Goal: Task Accomplishment & Management: Manage account settings

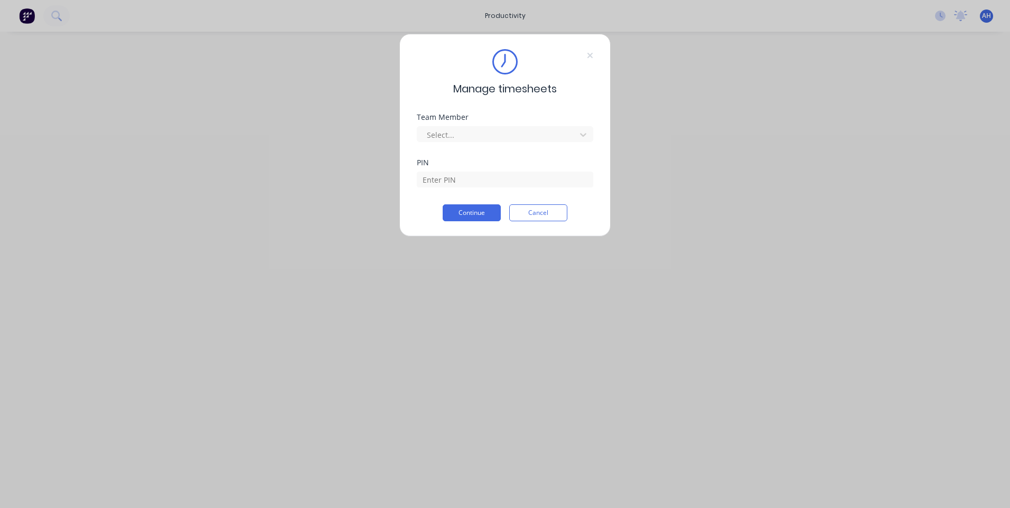
click at [589, 58] on div "Manage timesheets Team Member Select... PIN Continue Cancel" at bounding box center [504, 135] width 211 height 203
click at [596, 61] on div "Manage timesheets Team Member Select... PIN Continue Cancel" at bounding box center [504, 135] width 211 height 203
click at [592, 58] on icon at bounding box center [590, 55] width 6 height 8
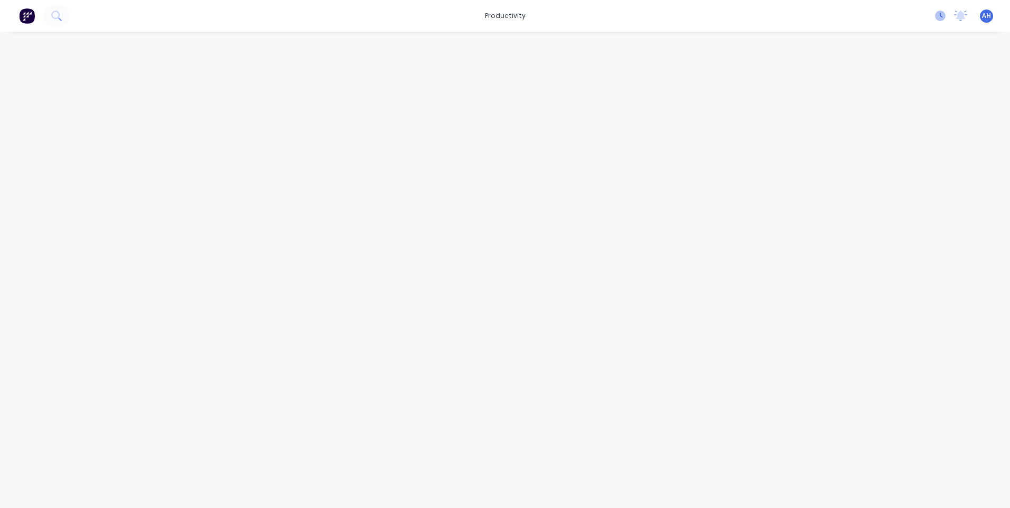
click at [940, 12] on icon at bounding box center [940, 16] width 11 height 11
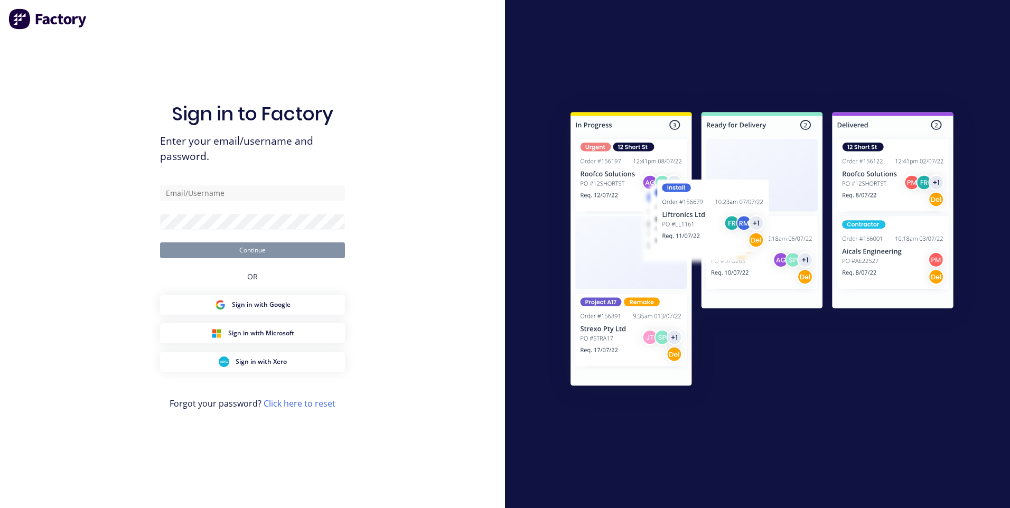
click at [313, 179] on div "Sign in to Factory Enter your email/username and password. Continue OR Sign in …" at bounding box center [252, 265] width 185 height 470
click at [320, 200] on input "text" at bounding box center [252, 193] width 185 height 16
click at [299, 193] on input "text" at bounding box center [252, 193] width 185 height 16
type input "[EMAIL_ADDRESS][DOMAIN_NAME]"
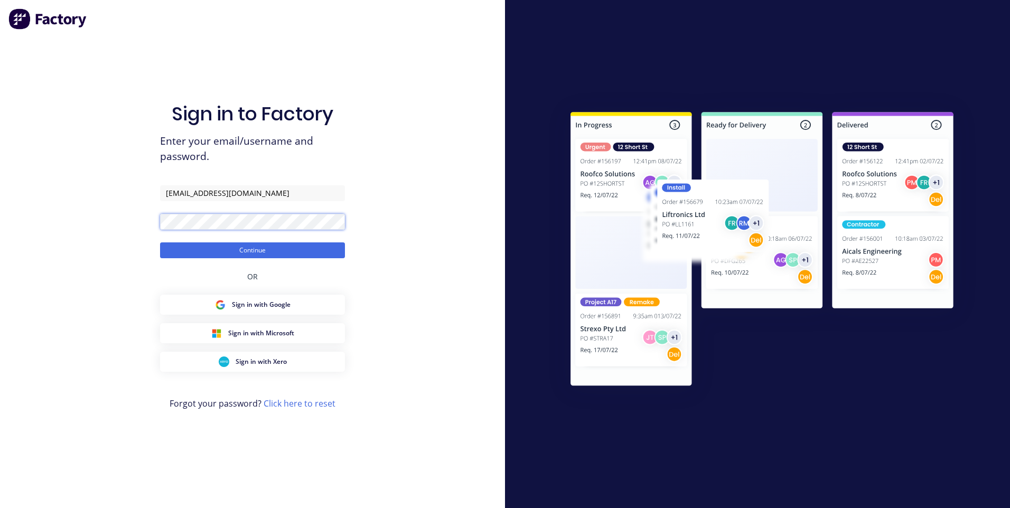
click button "Continue" at bounding box center [252, 251] width 185 height 16
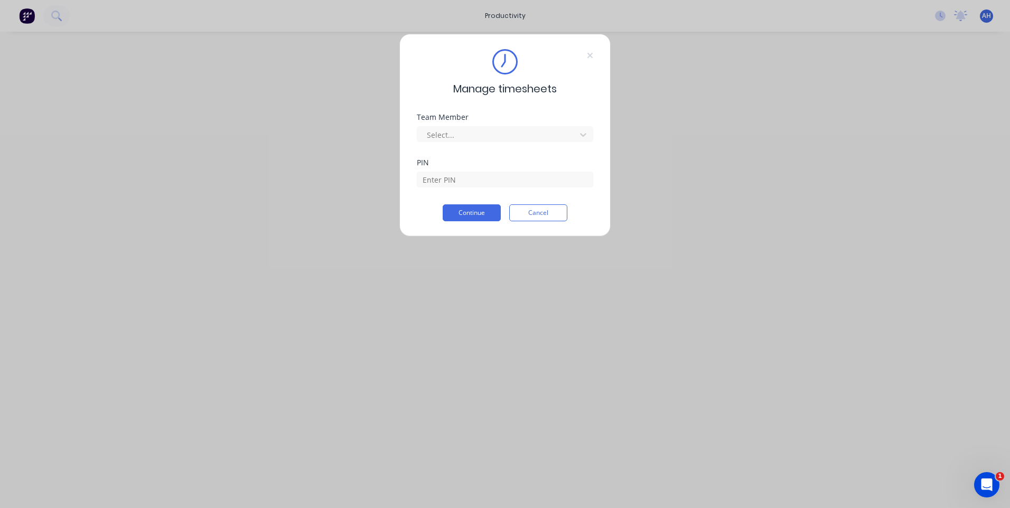
click at [309, 248] on div "Manage timesheets Team Member Select... PIN Continue Cancel" at bounding box center [505, 254] width 1010 height 508
click at [592, 54] on icon at bounding box center [590, 55] width 6 height 8
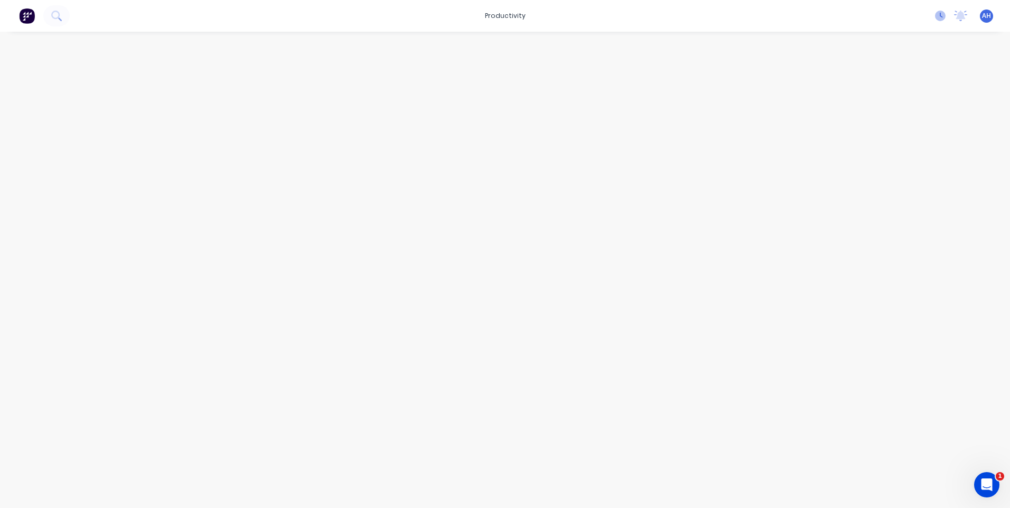
click at [938, 15] on icon at bounding box center [940, 16] width 11 height 11
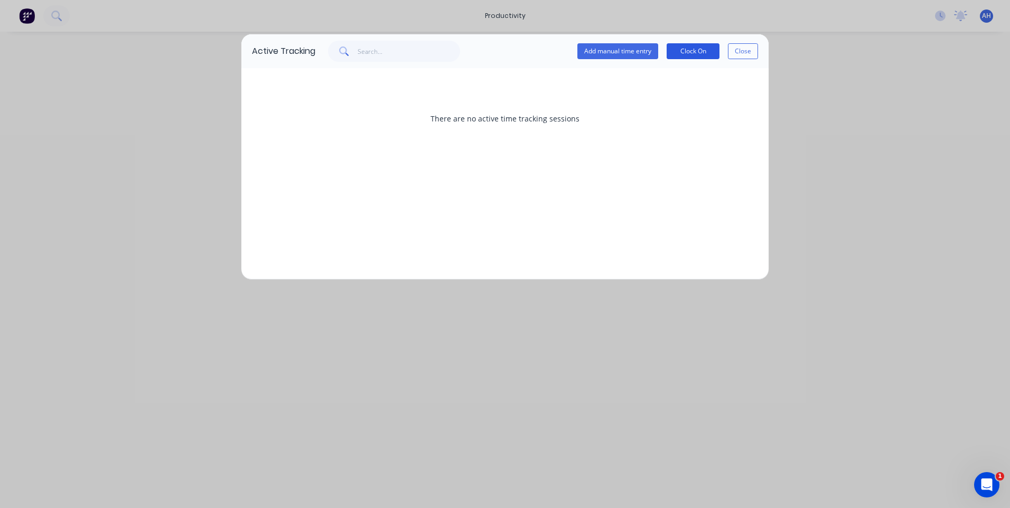
click at [679, 47] on button "Clock On" at bounding box center [693, 51] width 53 height 16
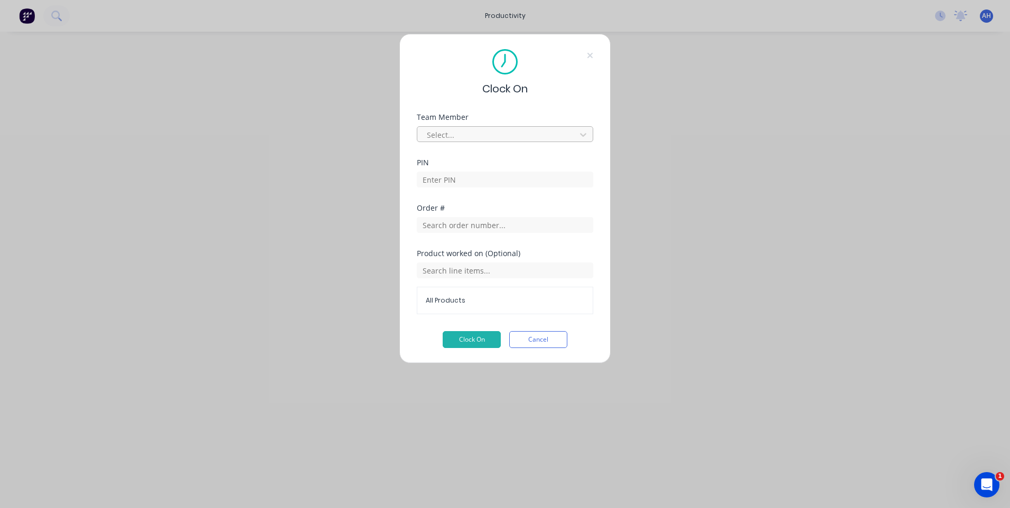
click at [480, 131] on div at bounding box center [498, 134] width 145 height 13
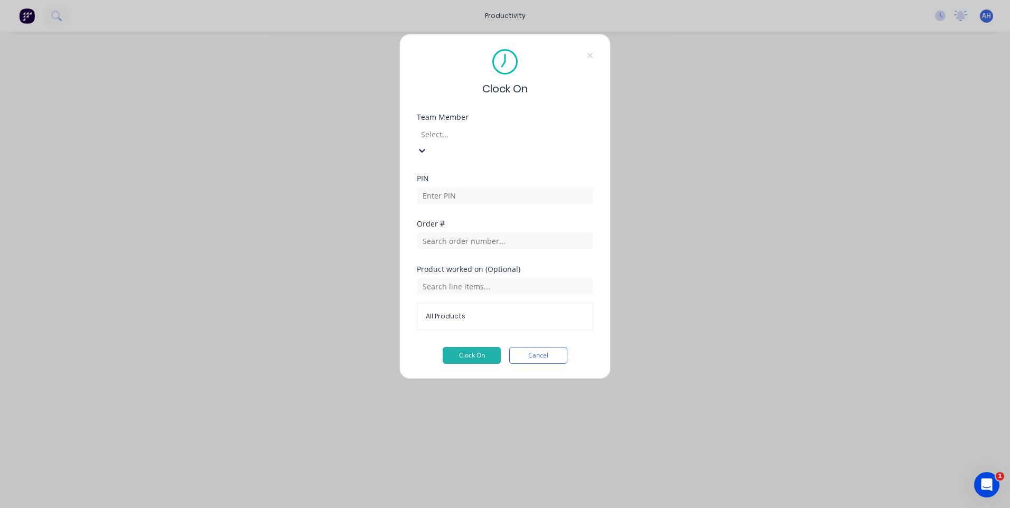
scroll to position [487, 0]
click at [496, 188] on input at bounding box center [505, 196] width 176 height 16
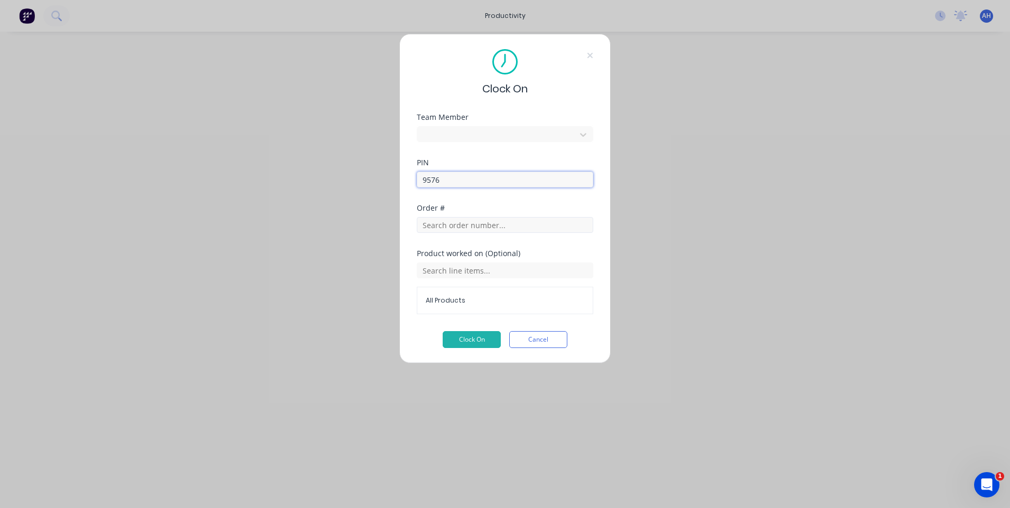
type input "9576"
click at [484, 229] on input "text" at bounding box center [505, 225] width 176 height 16
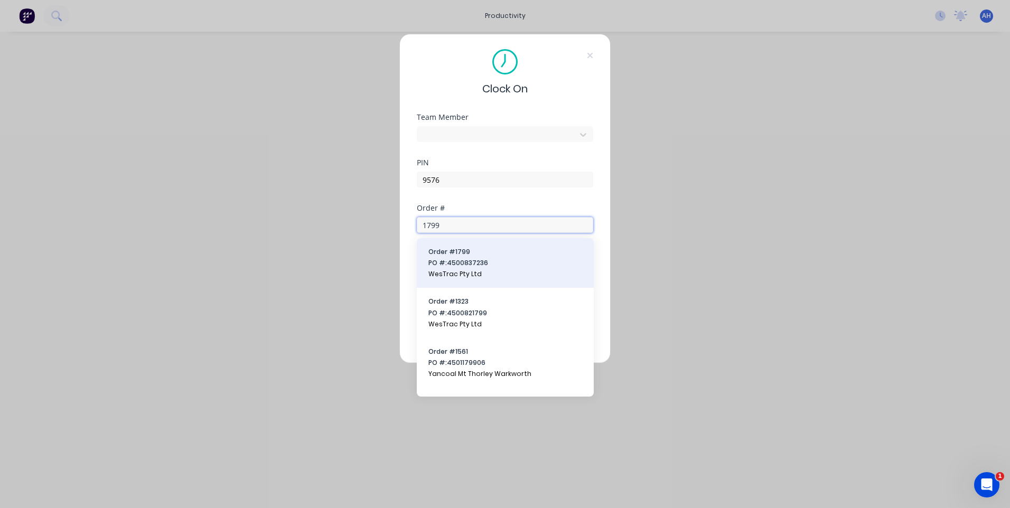
type input "1799"
click at [498, 259] on span "PO #: 4500837236" at bounding box center [506, 263] width 154 height 10
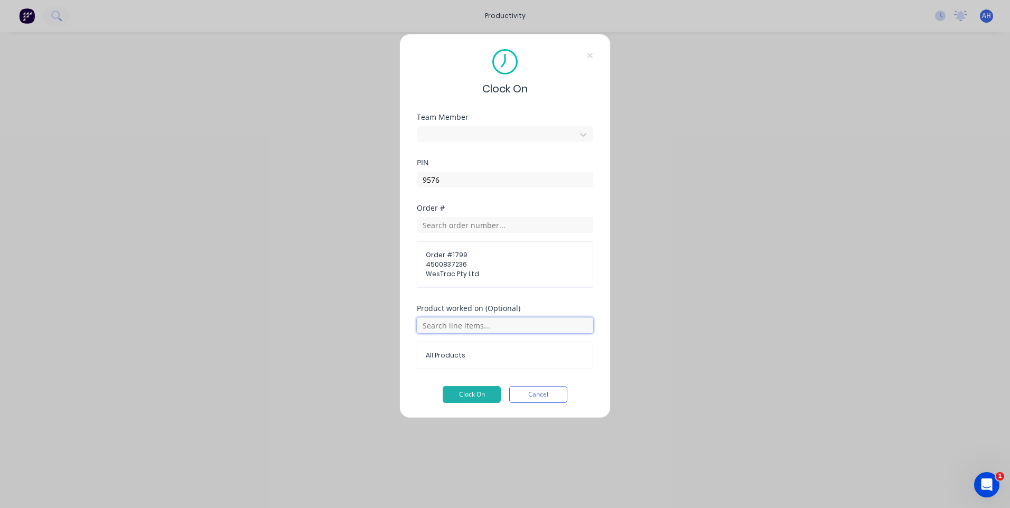
click at [498, 319] on input "text" at bounding box center [505, 326] width 176 height 16
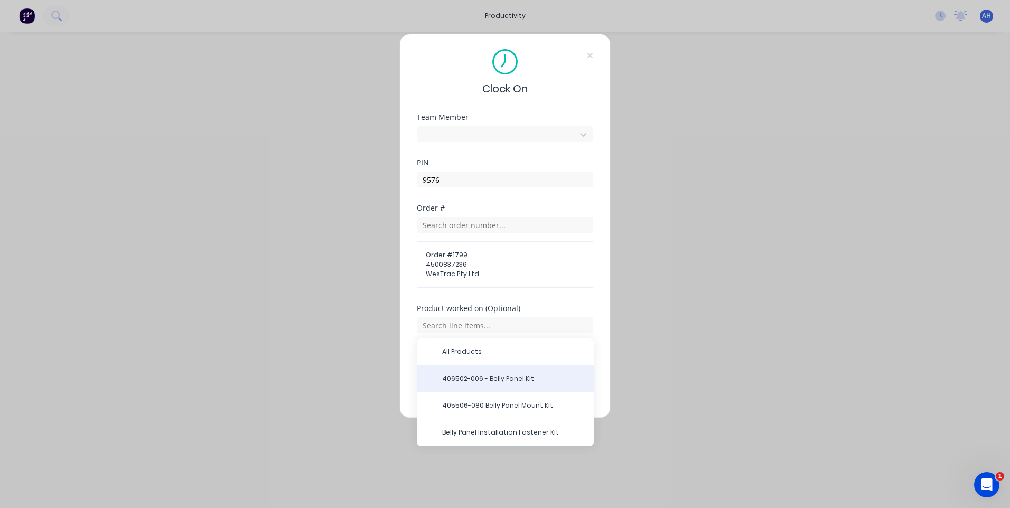
click at [497, 377] on span "406502-006 - Belly Panel Kit" at bounding box center [513, 379] width 143 height 10
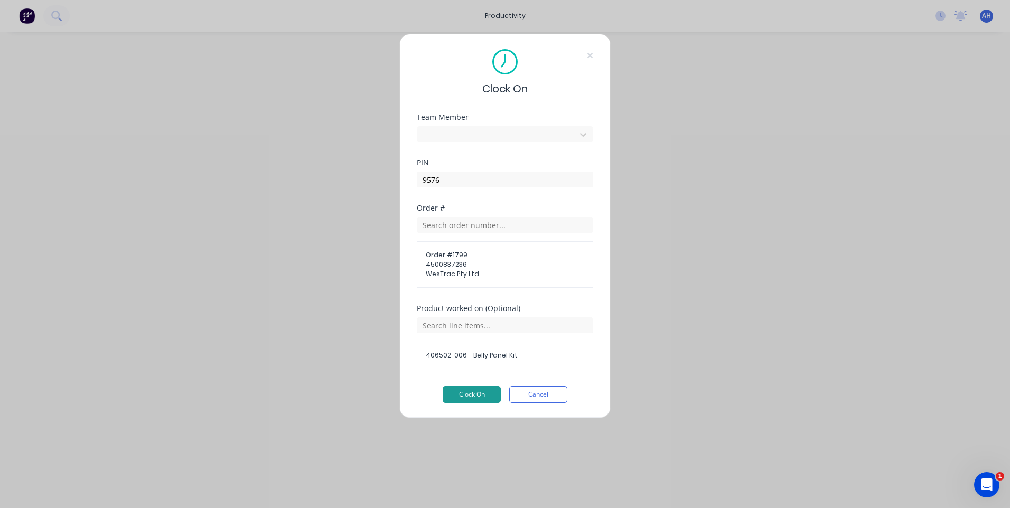
click at [481, 393] on button "Clock On" at bounding box center [472, 394] width 58 height 17
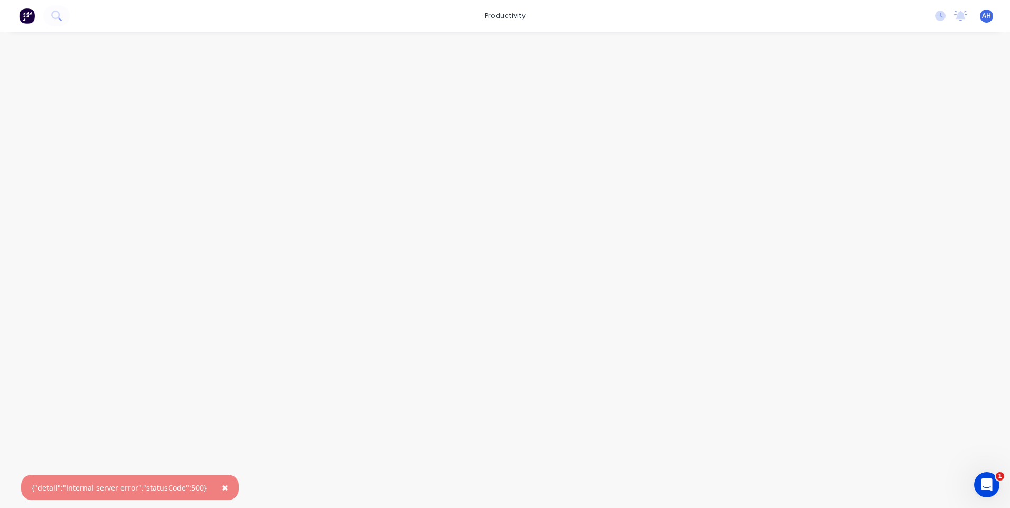
click at [935, 14] on div "No new notifications [PERSON_NAME] all as read You have no notifications AH Hus…" at bounding box center [968, 16] width 83 height 16
click at [936, 15] on icon at bounding box center [940, 16] width 11 height 11
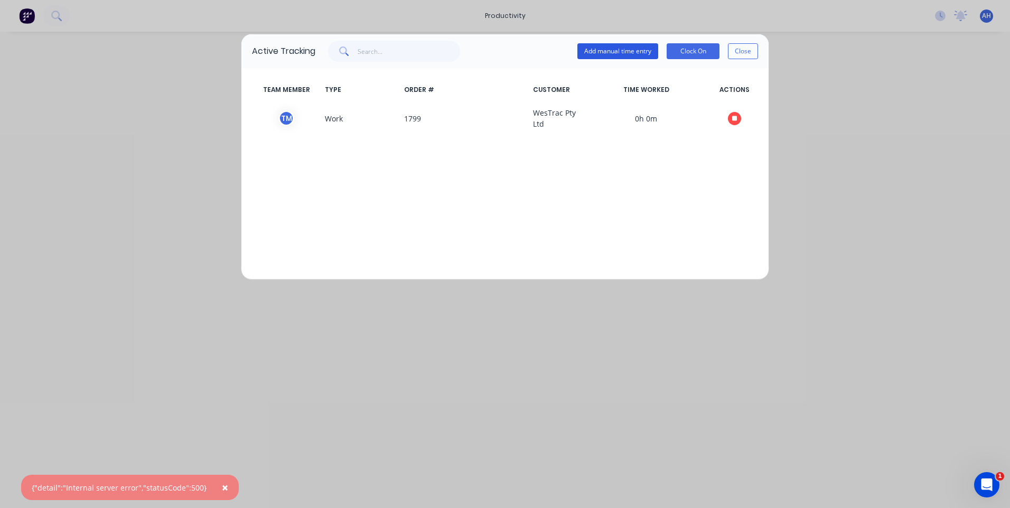
click at [643, 53] on button "Add manual time entry" at bounding box center [618, 51] width 81 height 16
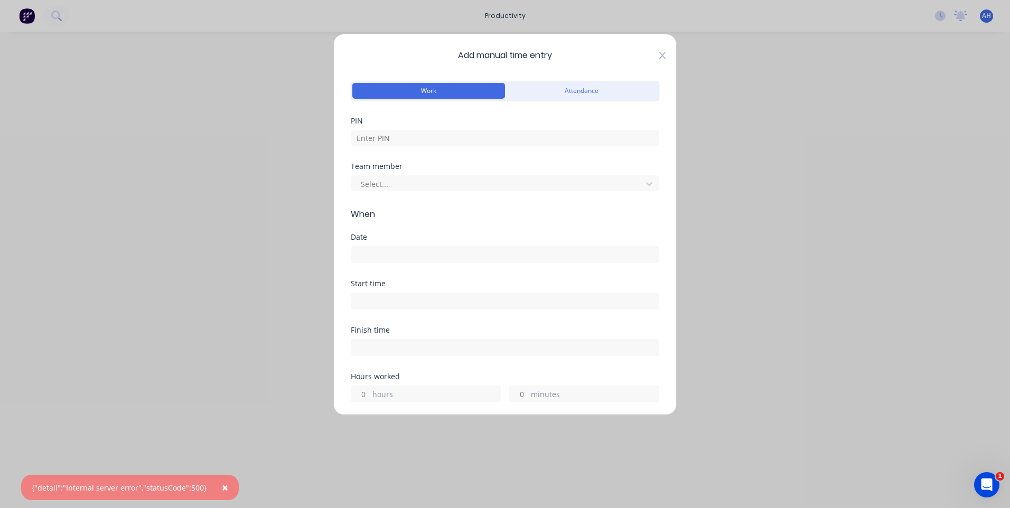
click at [659, 56] on icon at bounding box center [662, 55] width 6 height 8
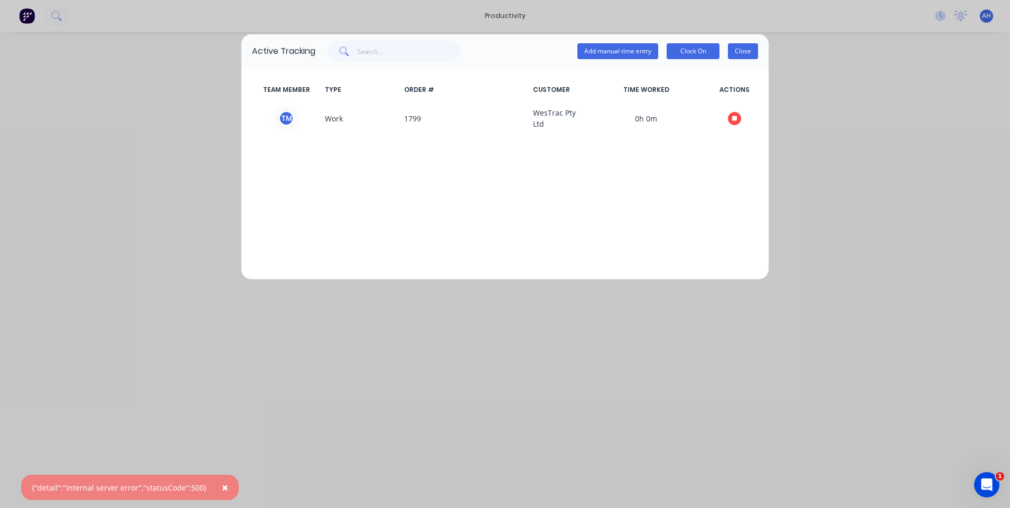
click at [738, 52] on button "Close" at bounding box center [743, 51] width 30 height 16
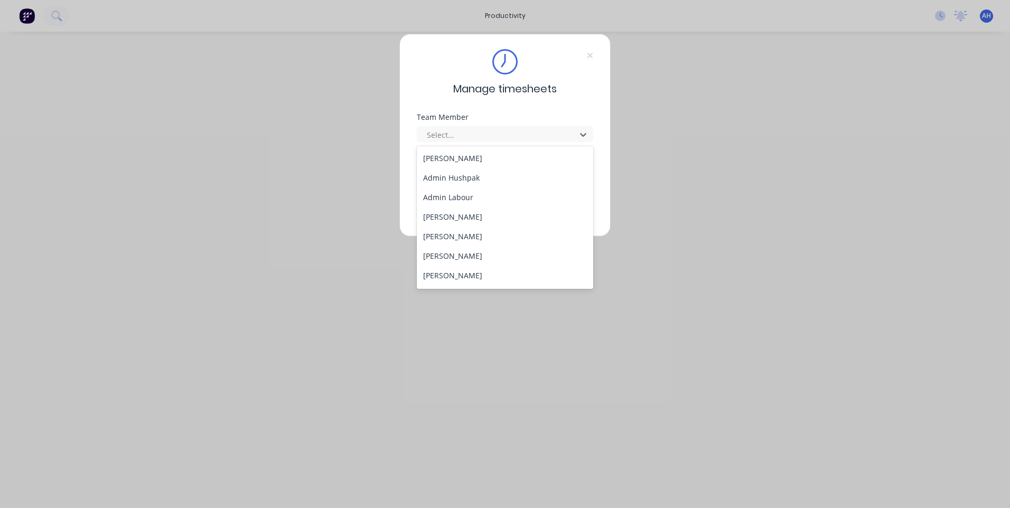
scroll to position [487, 0]
click at [504, 274] on div "[PERSON_NAME]" at bounding box center [505, 277] width 176 height 20
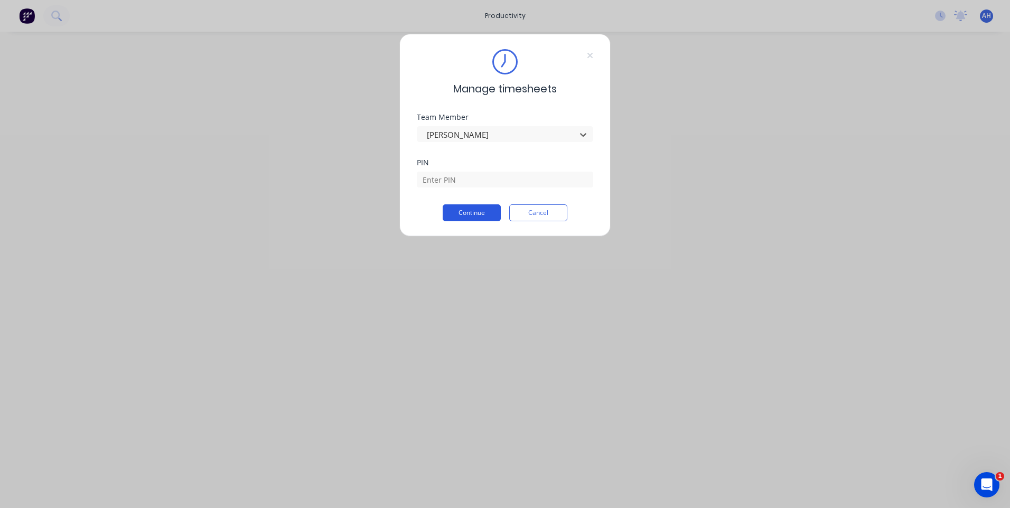
scroll to position [0, 0]
click at [478, 175] on input at bounding box center [505, 180] width 176 height 16
type input "9576"
click at [471, 220] on div "Manage timesheets Team Member Thomas Mitchell PIN 9576 Continue Cancel" at bounding box center [504, 135] width 211 height 203
click at [473, 216] on button "Continue" at bounding box center [472, 213] width 58 height 17
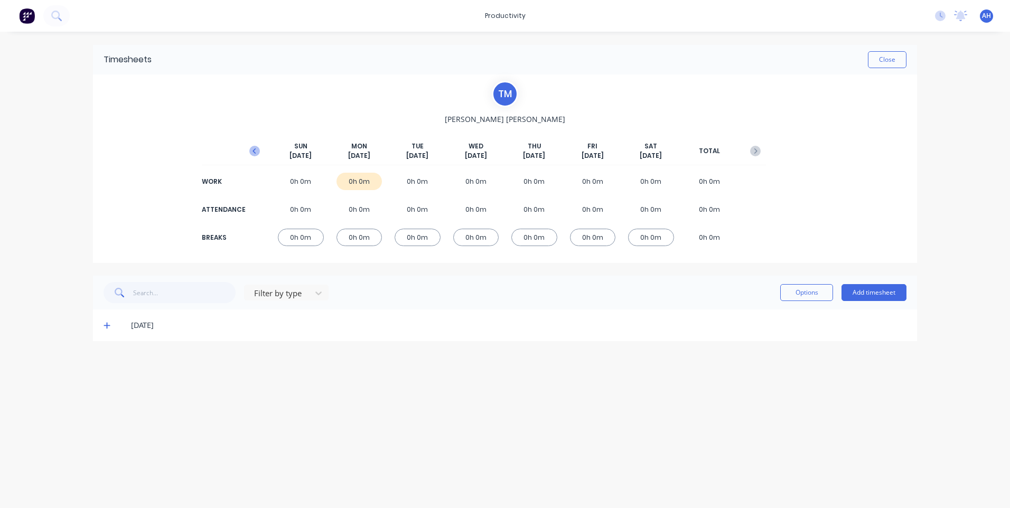
click at [254, 151] on icon "button" at bounding box center [254, 150] width 3 height 5
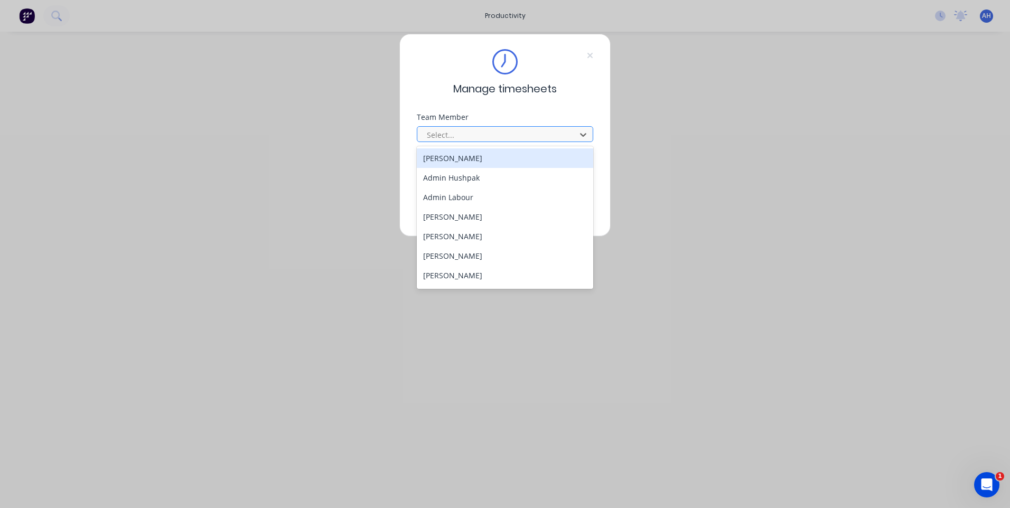
click at [563, 138] on div at bounding box center [498, 134] width 145 height 13
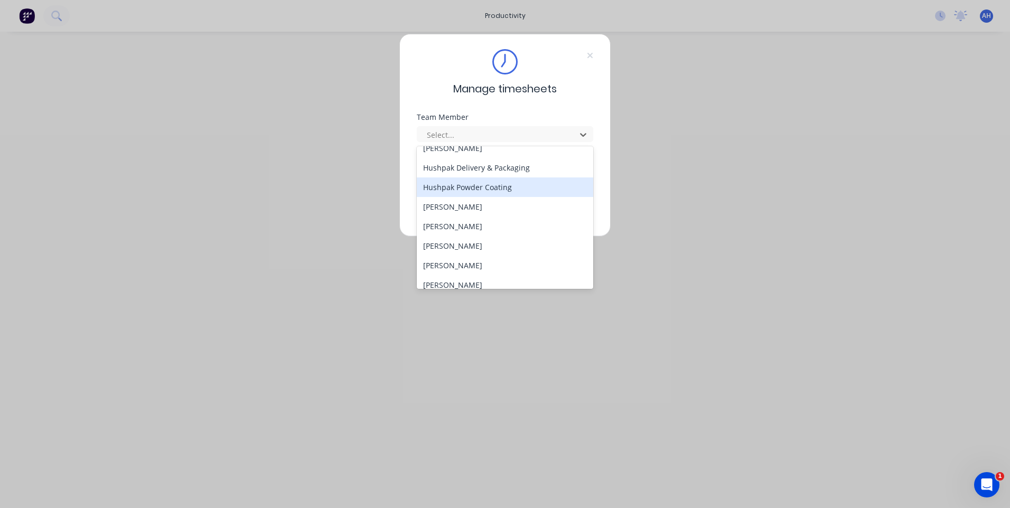
scroll to position [317, 0]
click at [462, 192] on div "[PERSON_NAME]" at bounding box center [505, 193] width 176 height 20
click at [462, 192] on div "PIN" at bounding box center [505, 181] width 176 height 45
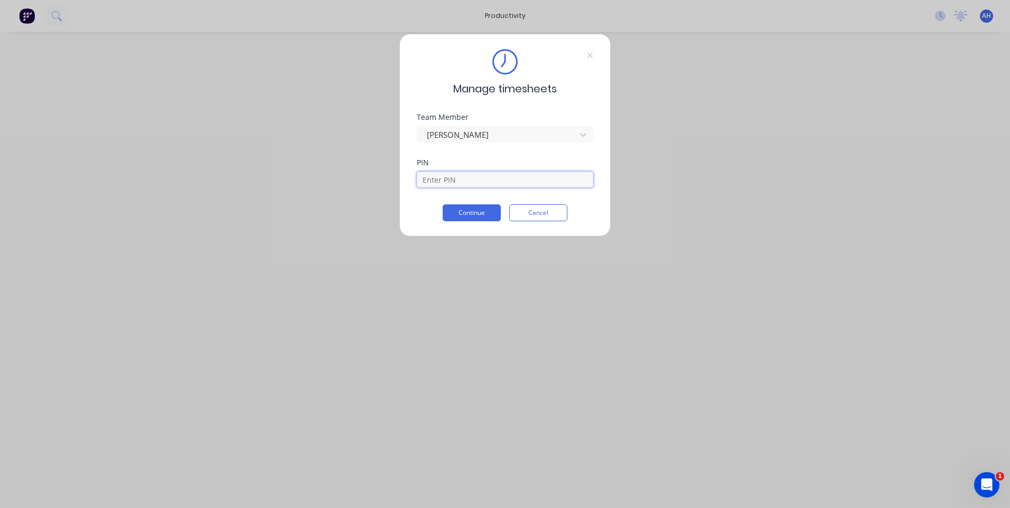
click at [465, 179] on input at bounding box center [505, 180] width 176 height 16
type input "9027"
click at [443, 205] on button "Continue" at bounding box center [472, 213] width 58 height 17
